Goal: Task Accomplishment & Management: Use online tool/utility

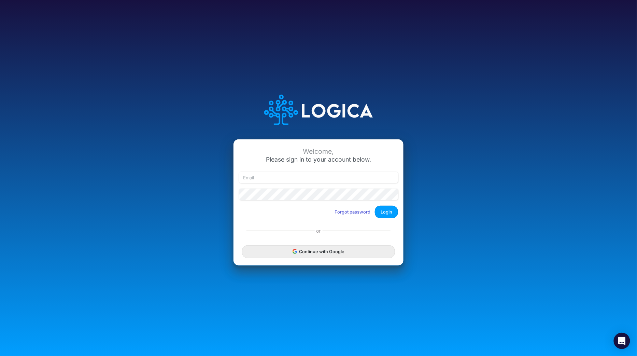
click at [311, 252] on button "Continue with Google" at bounding box center [318, 251] width 153 height 13
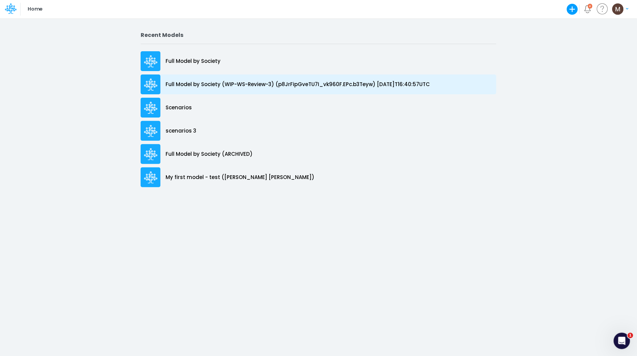
click at [192, 87] on p "Full Model by Society (WIP-WS-Review-3) (p8JrFipGveTU7I_vk960F.EPc.b3Teyw) [DAT…" at bounding box center [297, 85] width 264 height 8
